Goal: Transaction & Acquisition: Download file/media

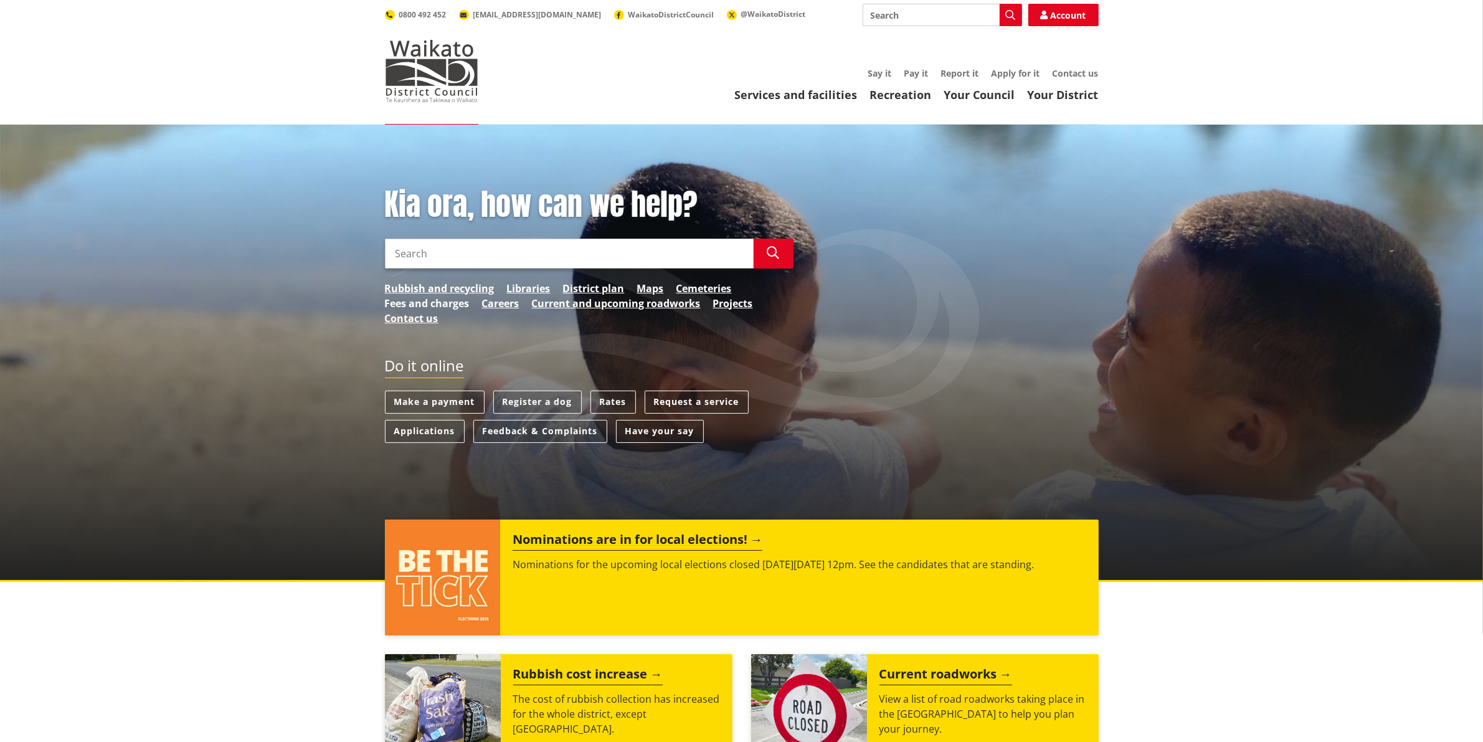
click at [427, 303] on link "Fees and charges" at bounding box center [427, 303] width 85 height 15
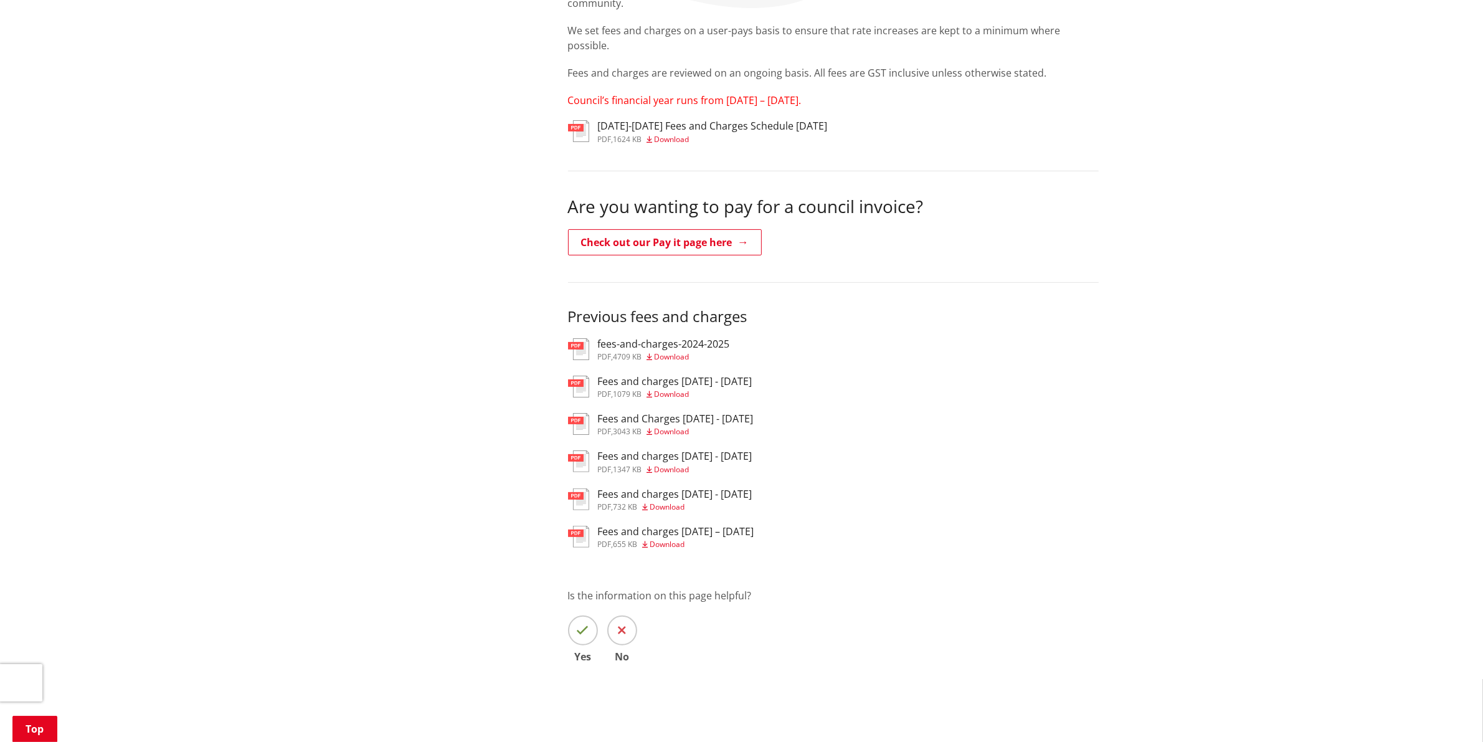
scroll to position [311, 0]
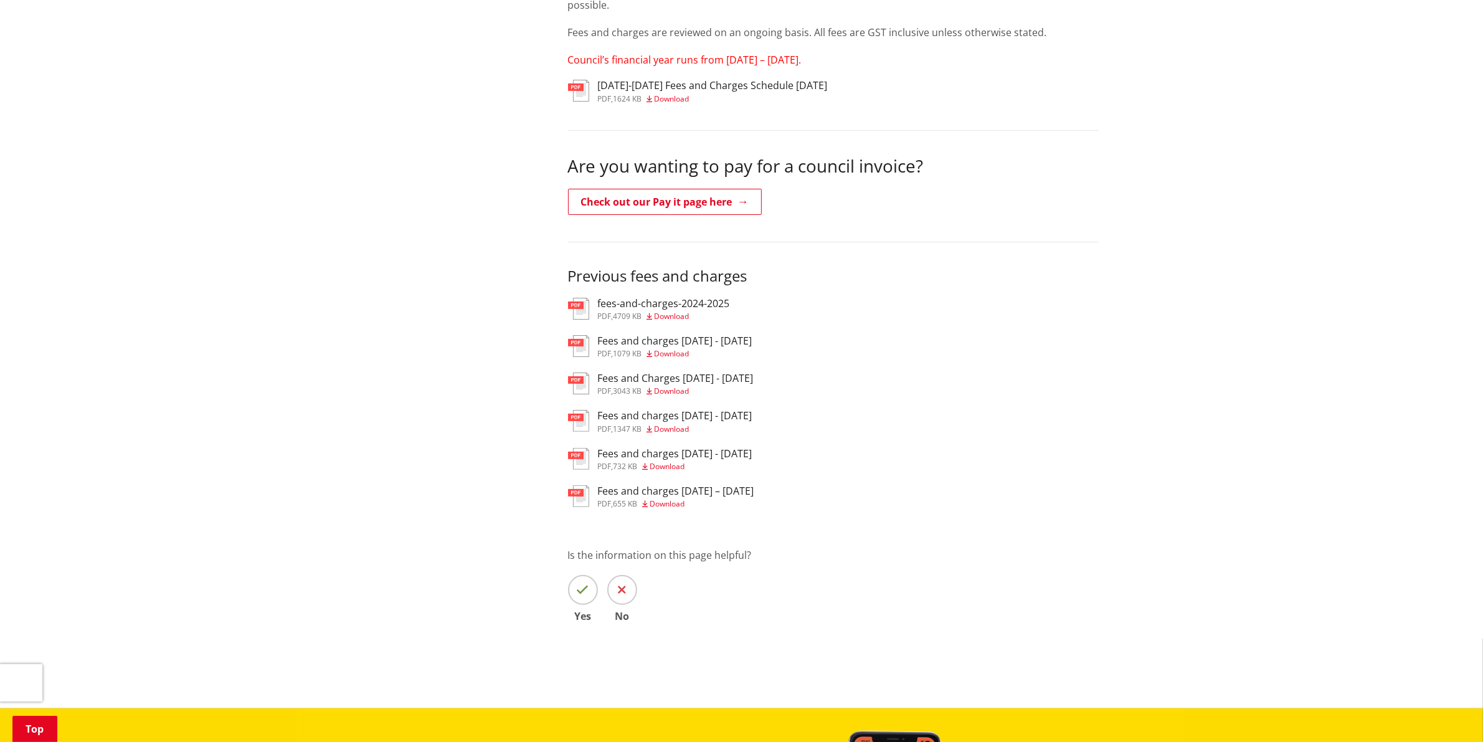
click at [676, 391] on span "Download" at bounding box center [671, 390] width 35 height 11
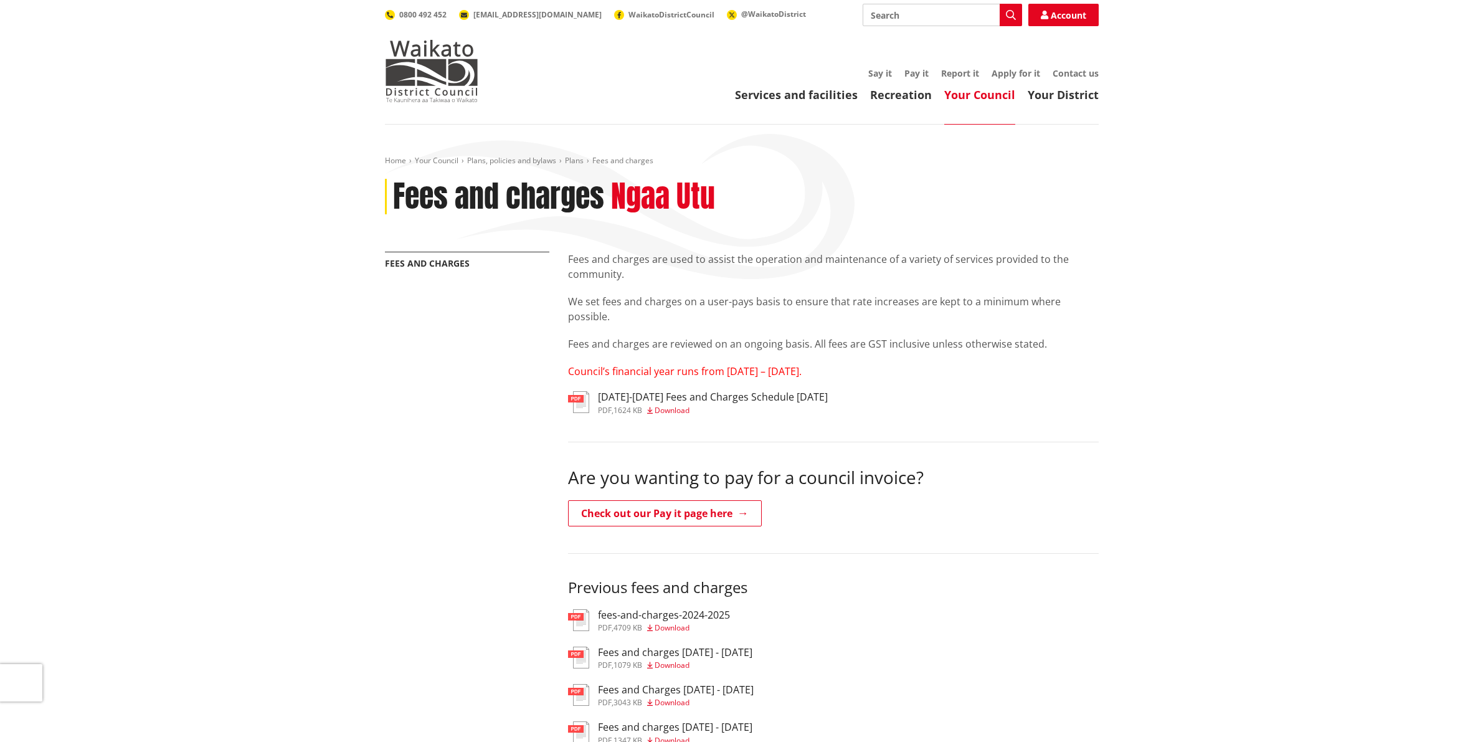
scroll to position [311, 0]
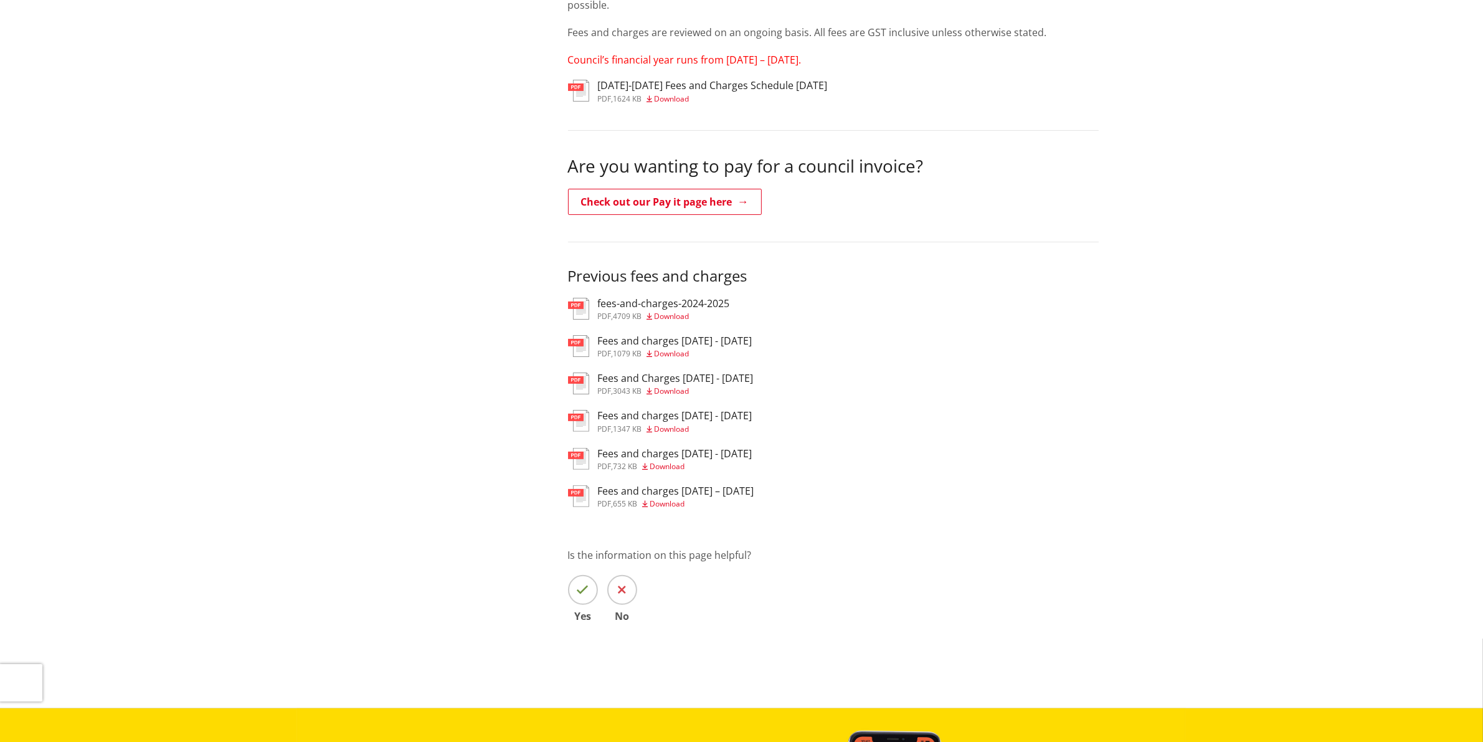
click at [671, 349] on span "Download" at bounding box center [671, 353] width 35 height 11
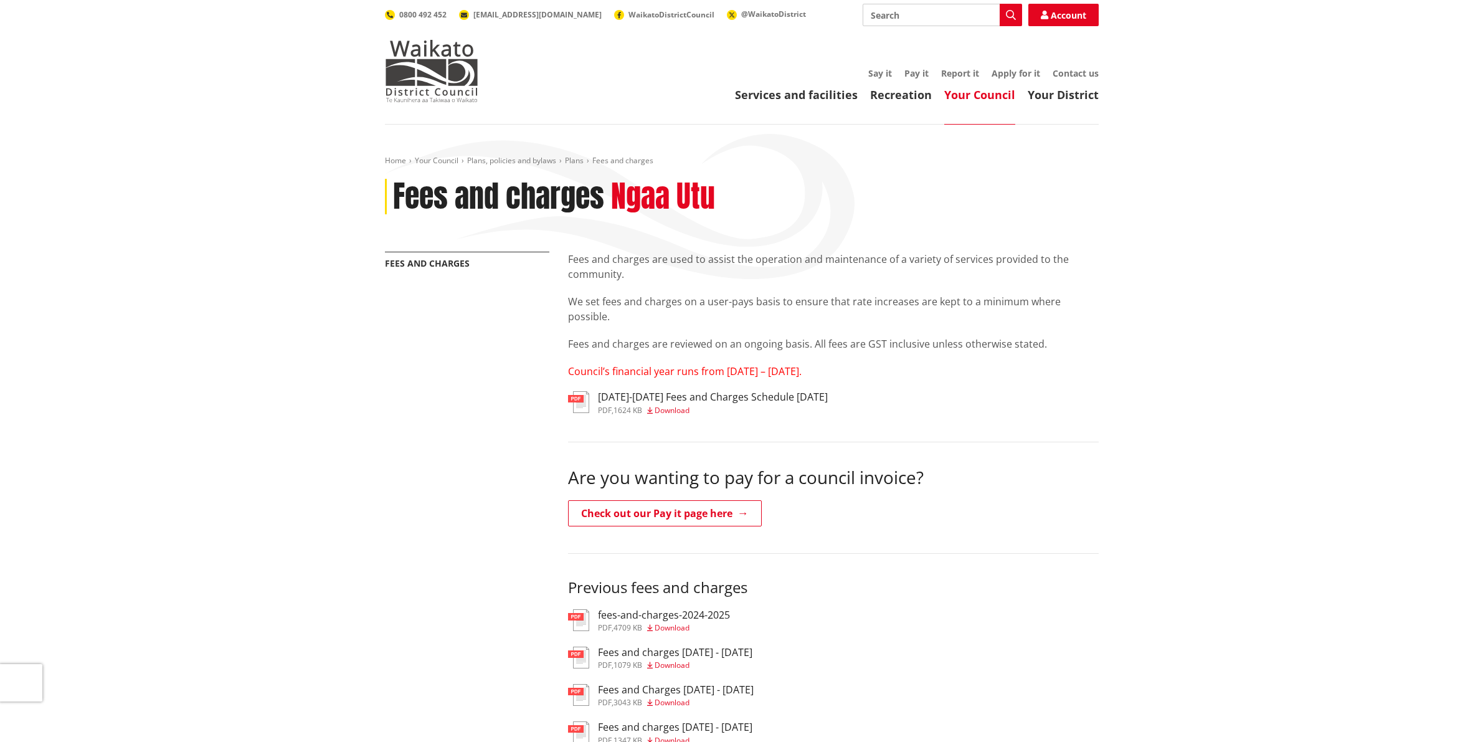
scroll to position [311, 0]
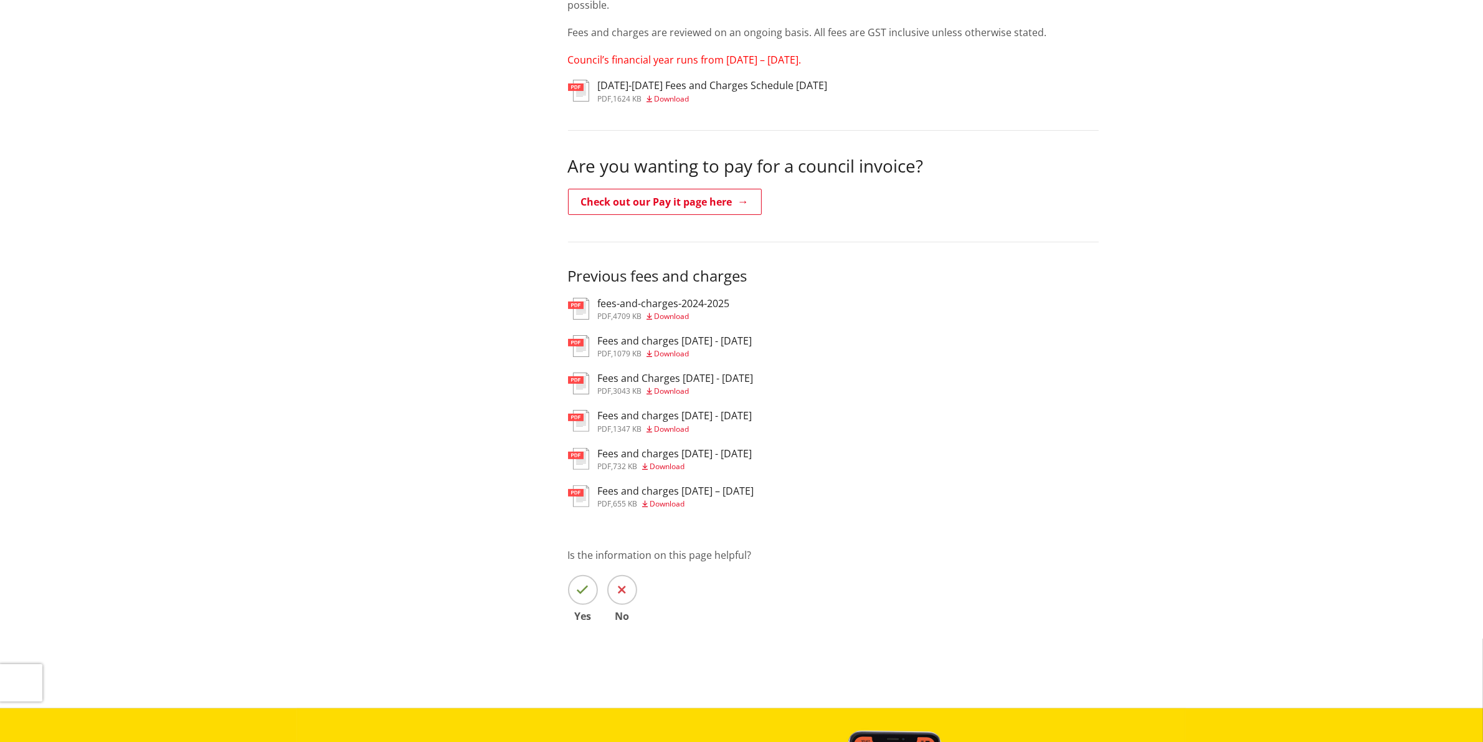
click at [668, 316] on span "Download" at bounding box center [671, 316] width 35 height 11
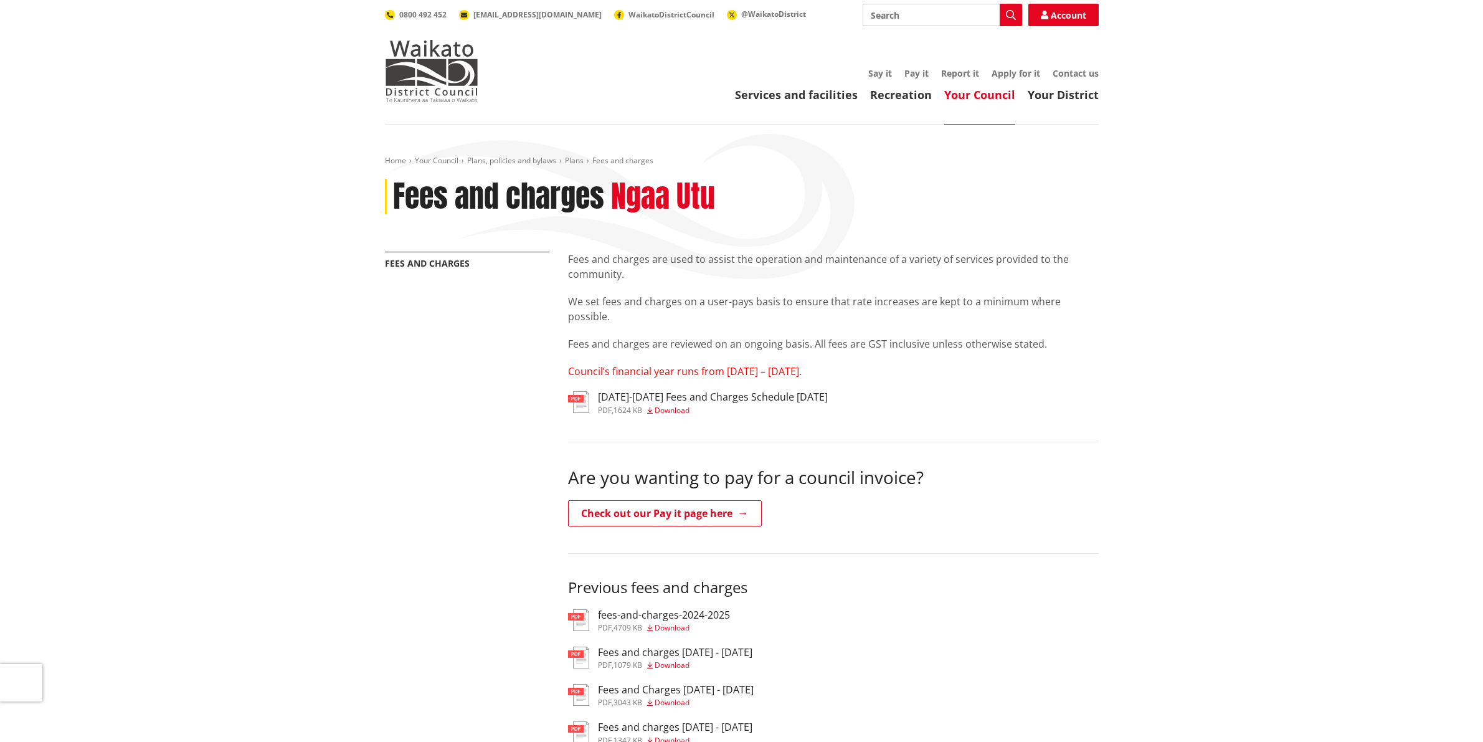
scroll to position [311, 0]
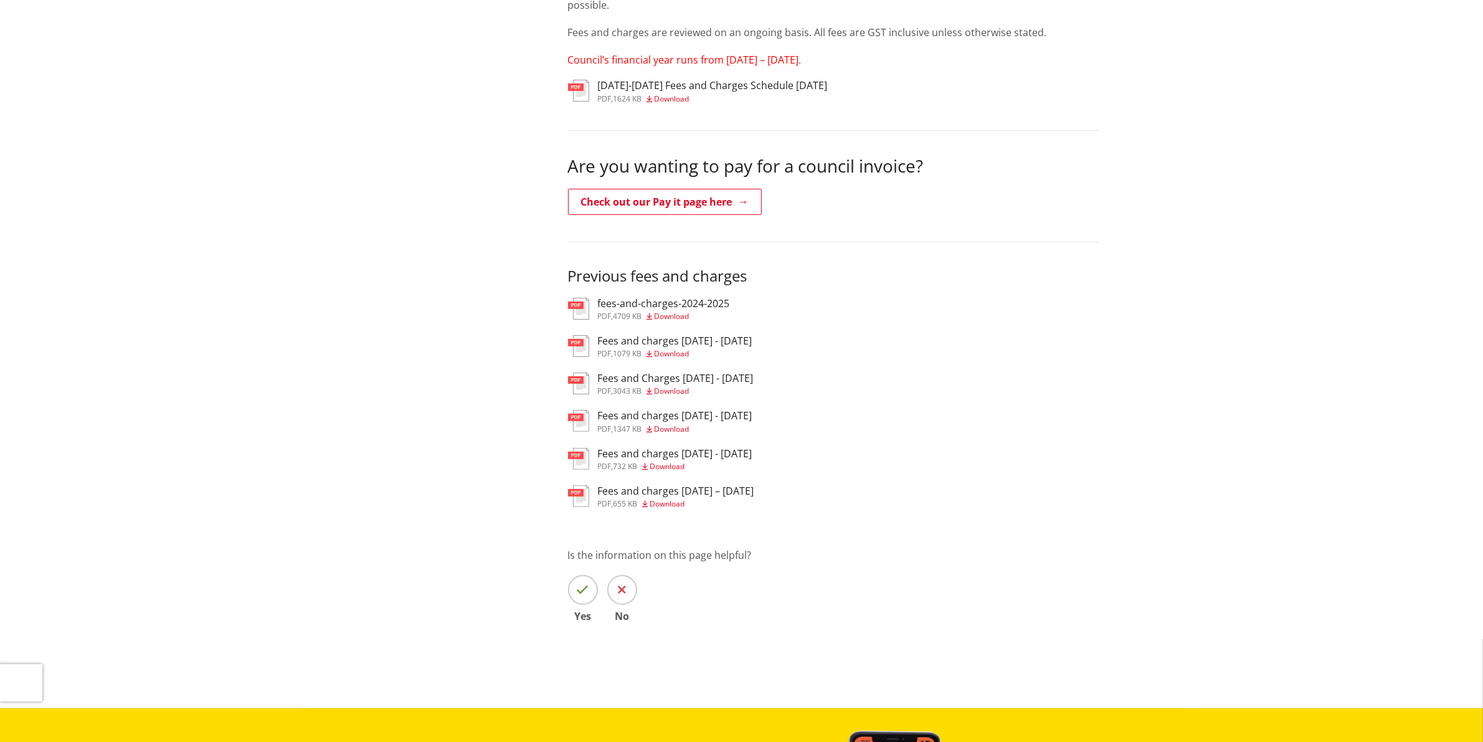
click at [668, 389] on span "Download" at bounding box center [671, 390] width 35 height 11
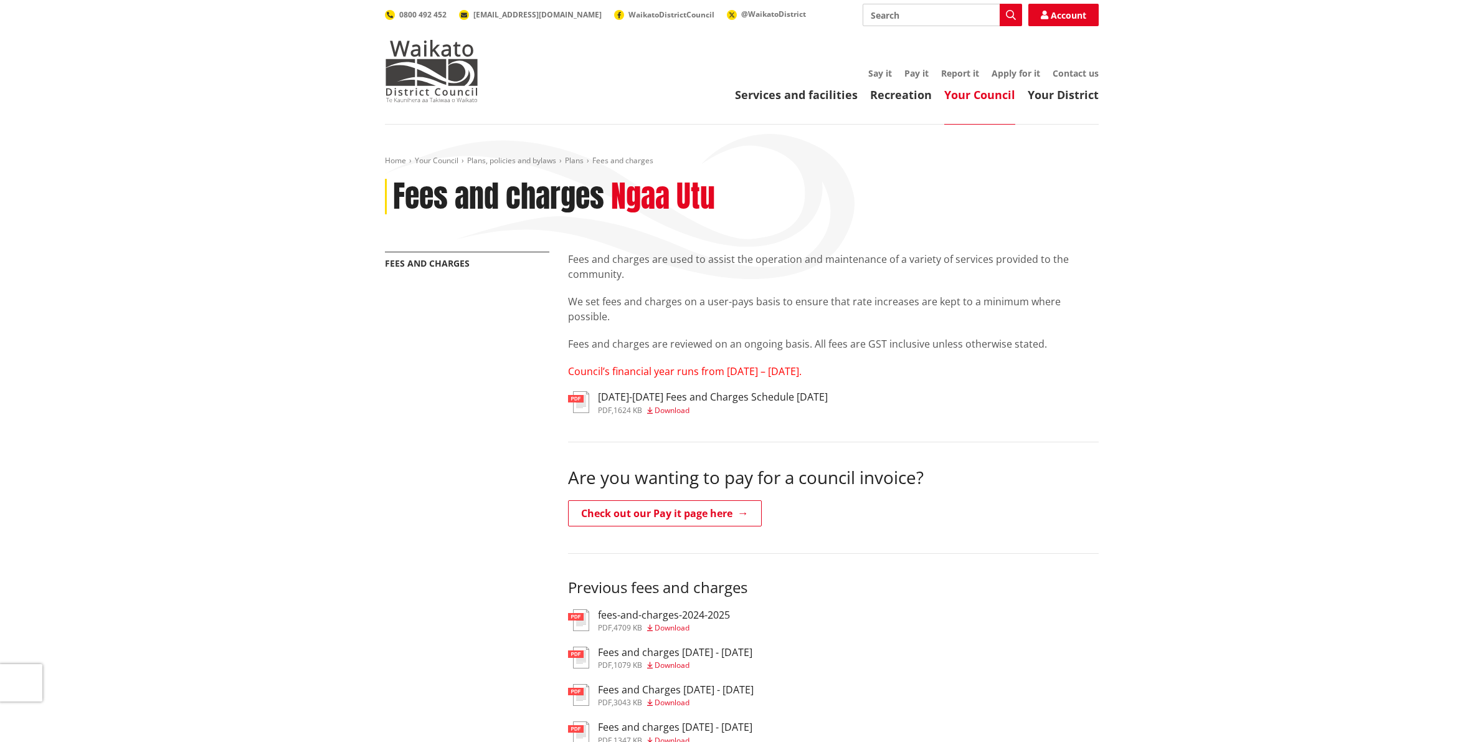
scroll to position [311, 0]
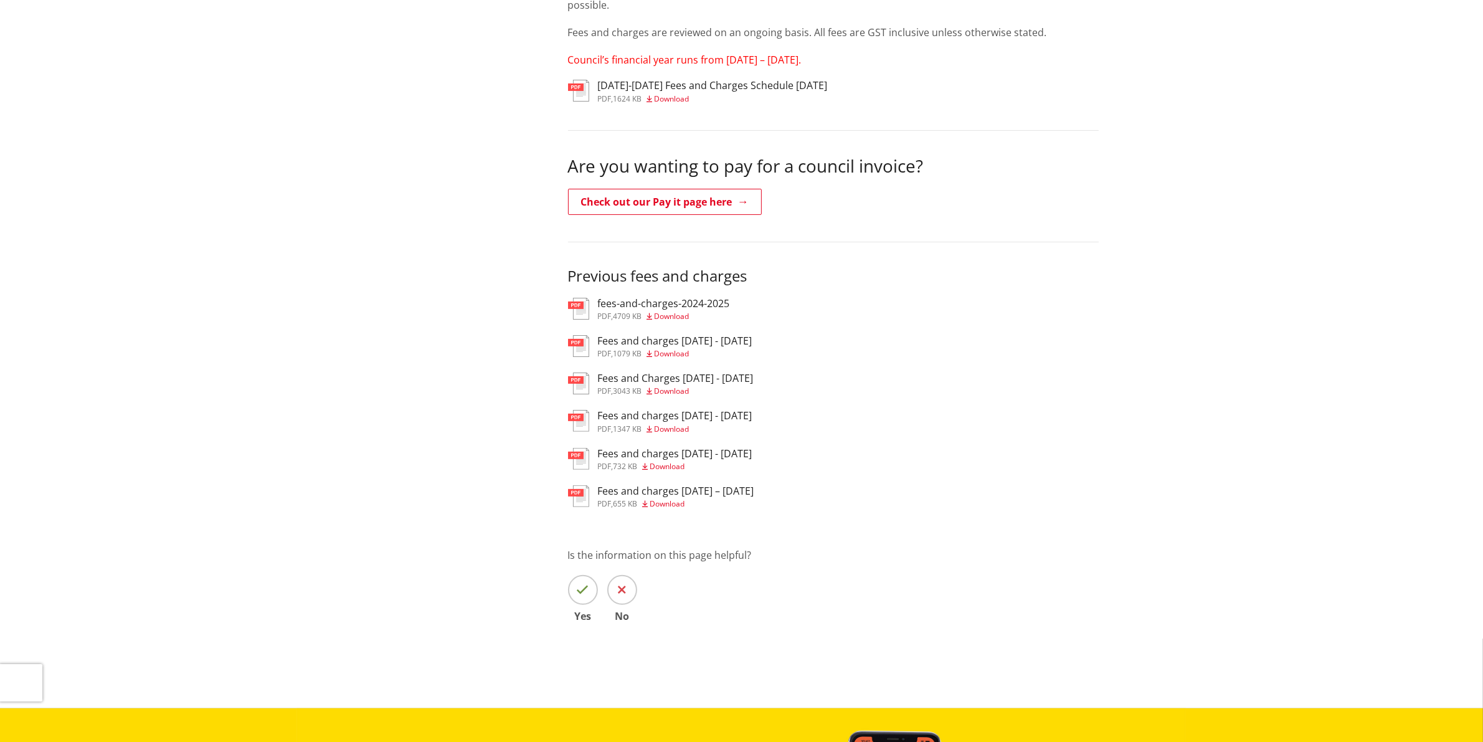
click at [670, 350] on span "Download" at bounding box center [671, 353] width 35 height 11
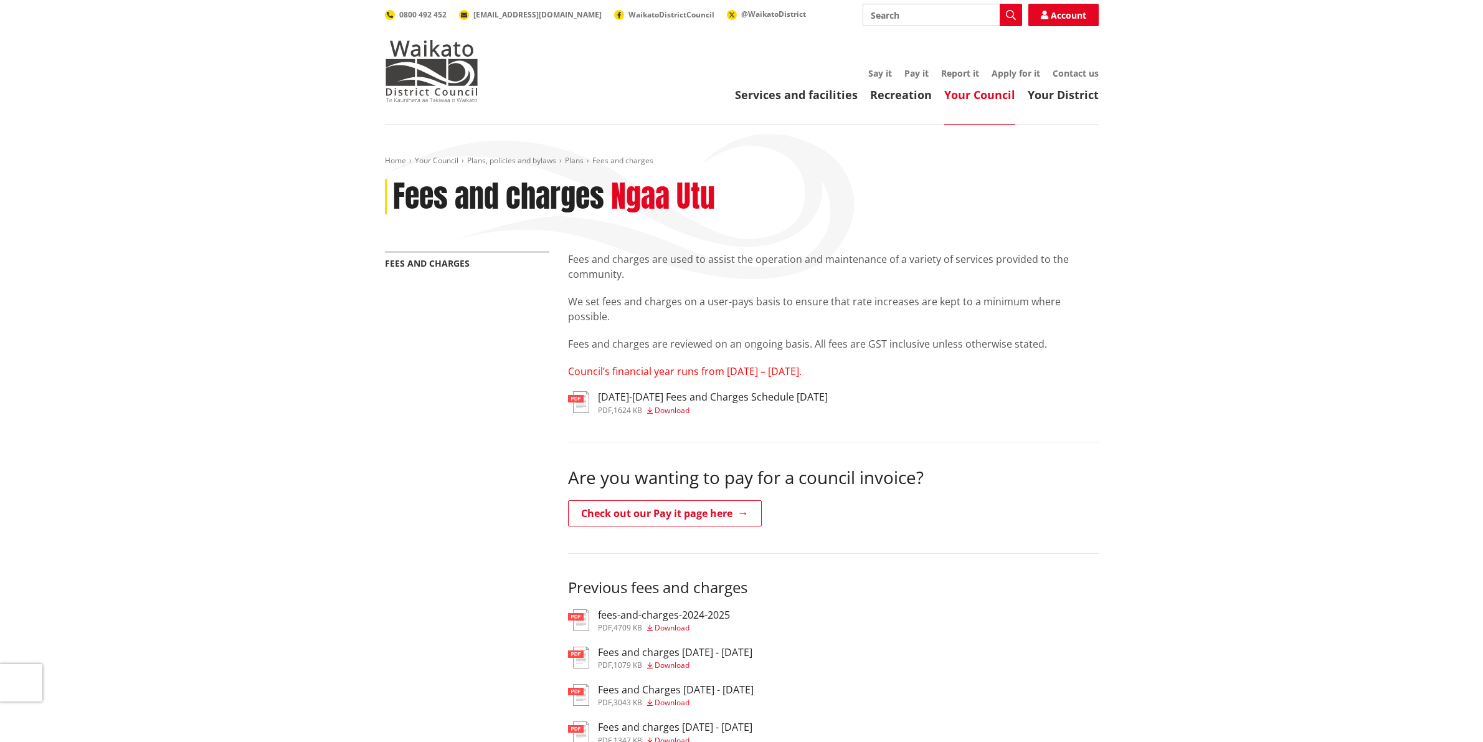
scroll to position [311, 0]
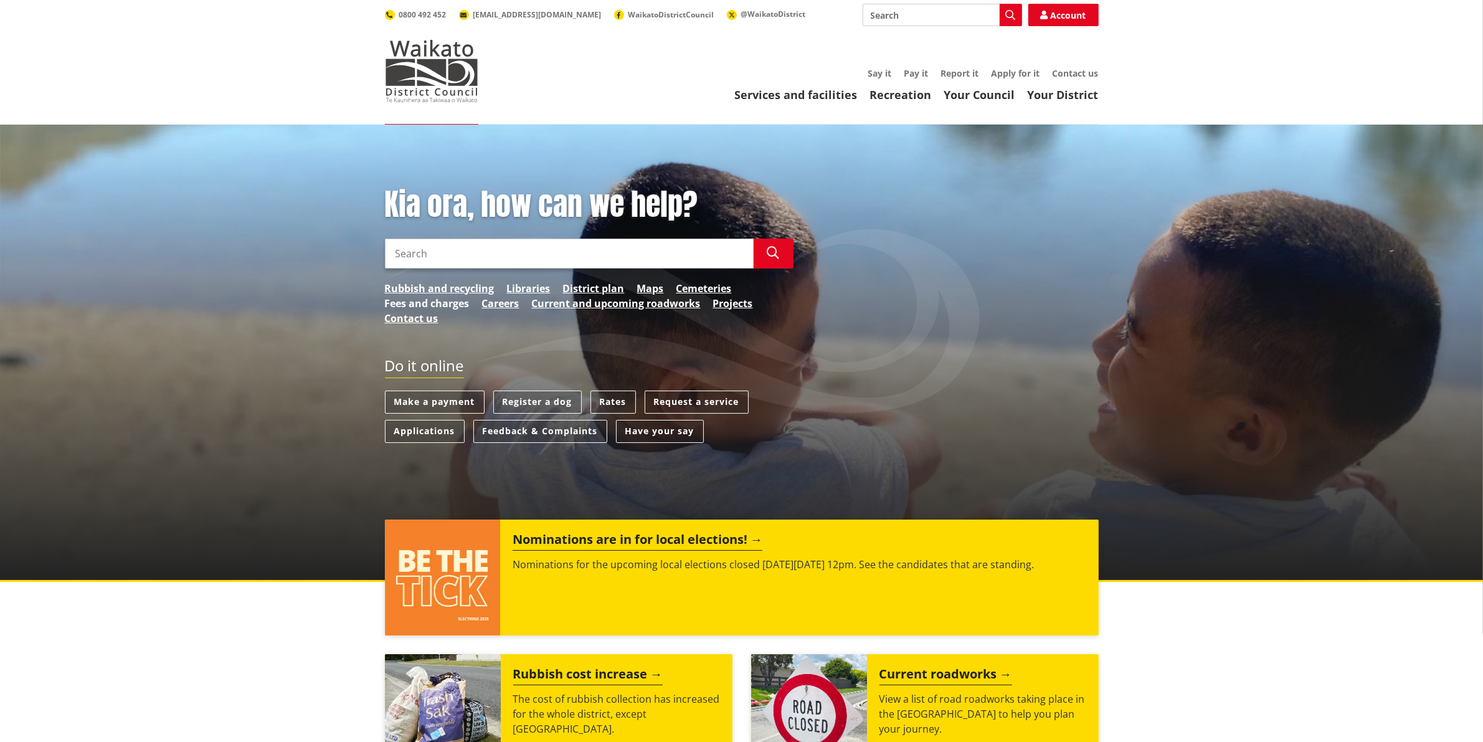
click at [438, 299] on link "Fees and charges" at bounding box center [427, 303] width 85 height 15
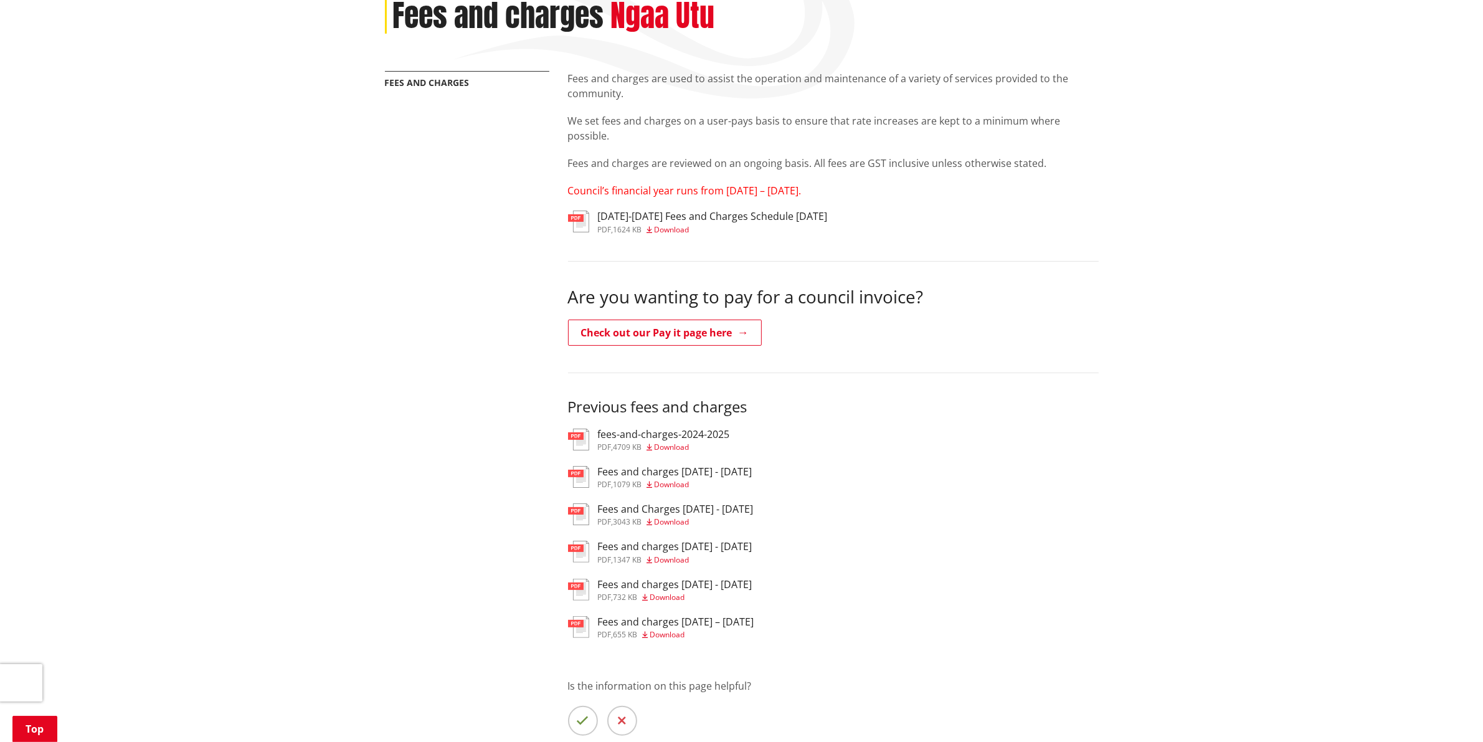
scroll to position [234, 0]
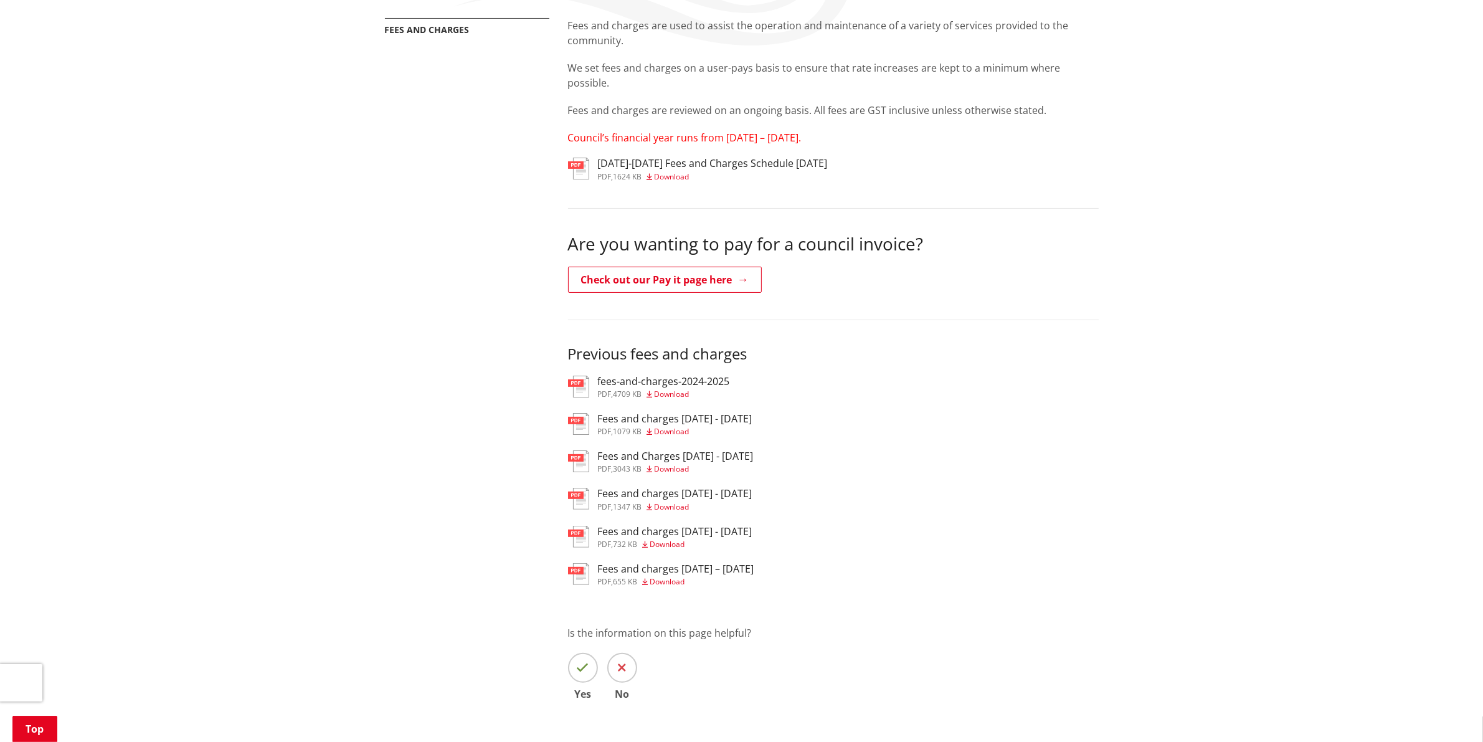
click at [680, 430] on span "Download" at bounding box center [671, 431] width 35 height 11
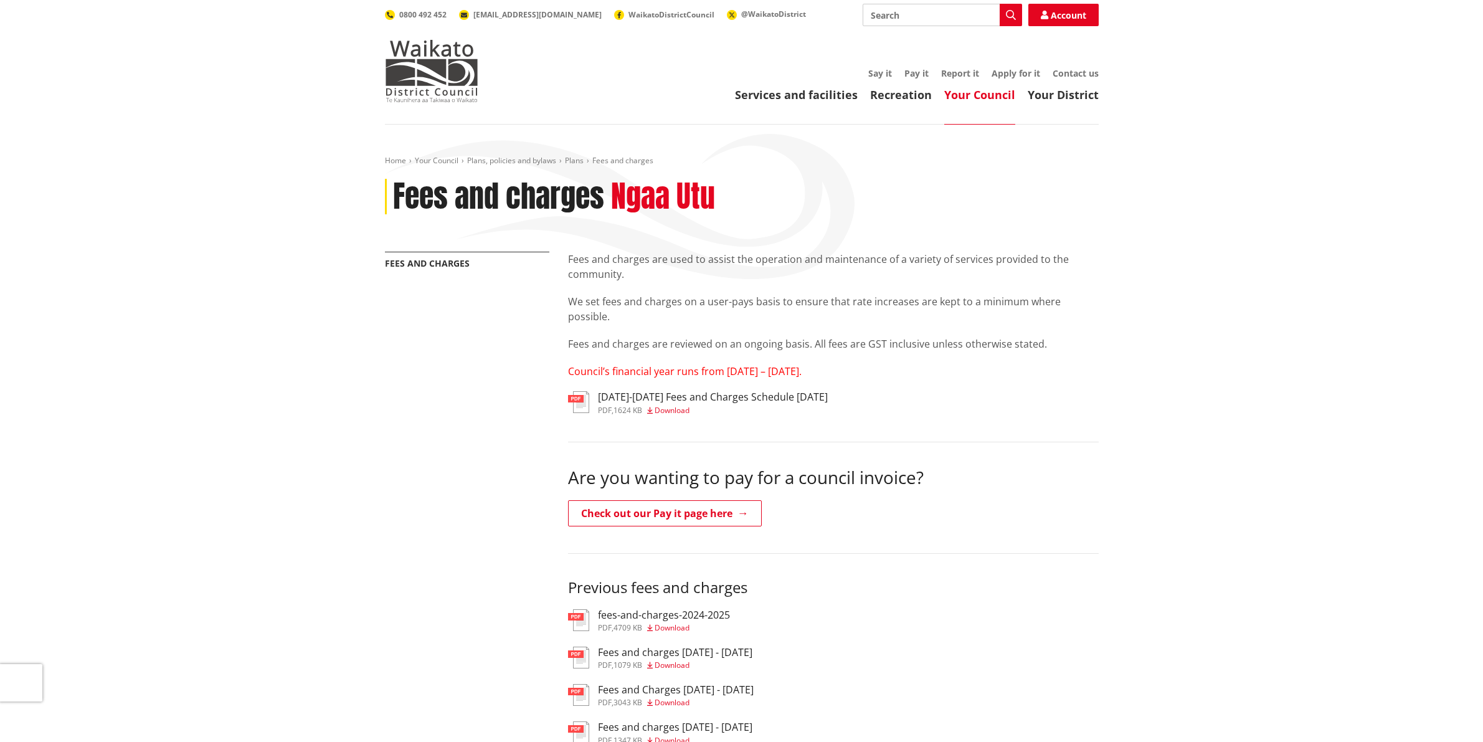
scroll to position [234, 0]
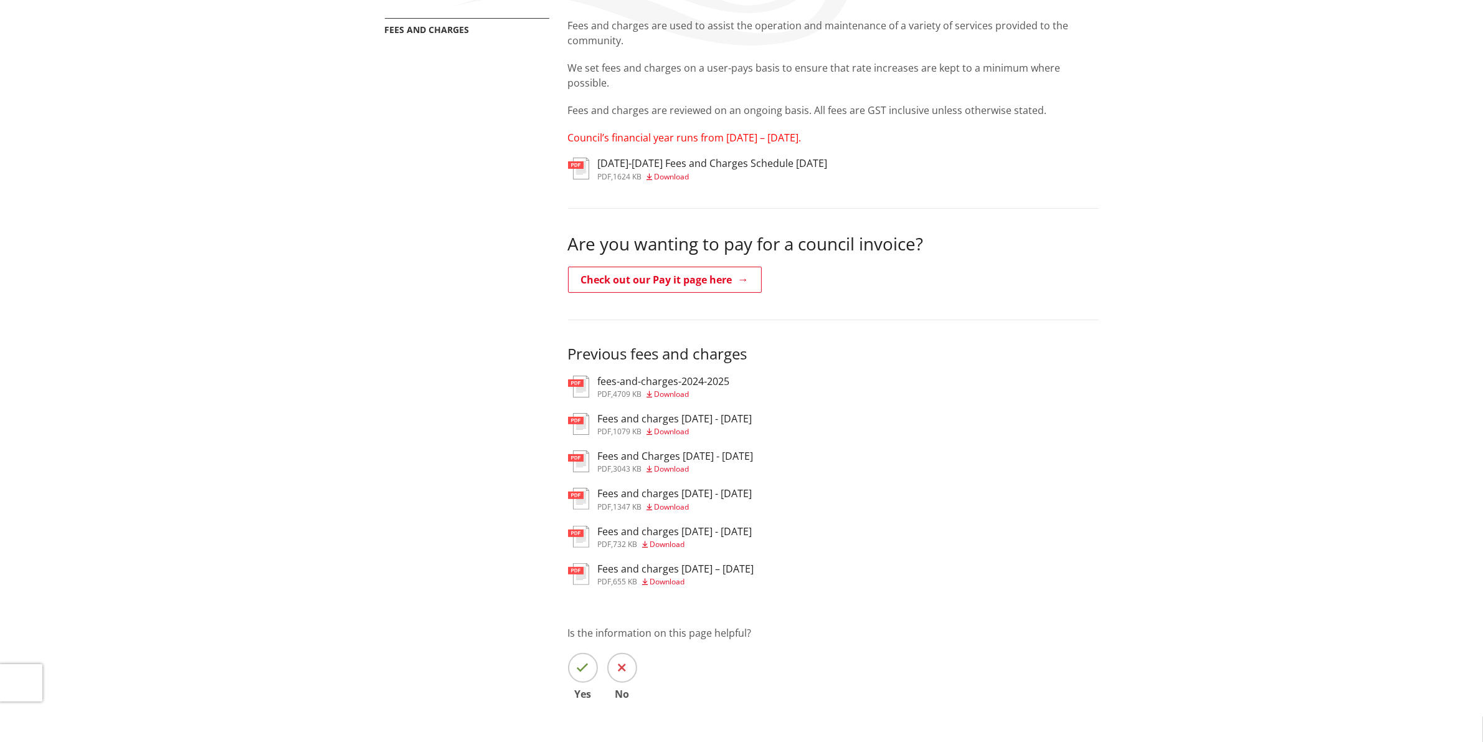
click at [677, 470] on span "Download" at bounding box center [671, 468] width 35 height 11
